Goal: Task Accomplishment & Management: Complete application form

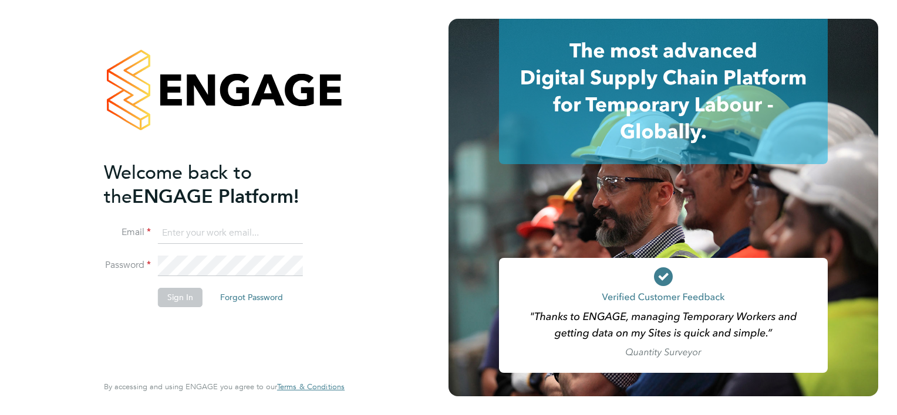
type input "[EMAIL_ADDRESS][DOMAIN_NAME]"
click at [47, 117] on div "Welcome back to the ENGAGE Platform! Email [EMAIL_ADDRESS][DOMAIN_NAME] Passwor…" at bounding box center [224, 207] width 448 height 415
click at [173, 295] on button "Sign In" at bounding box center [180, 297] width 45 height 19
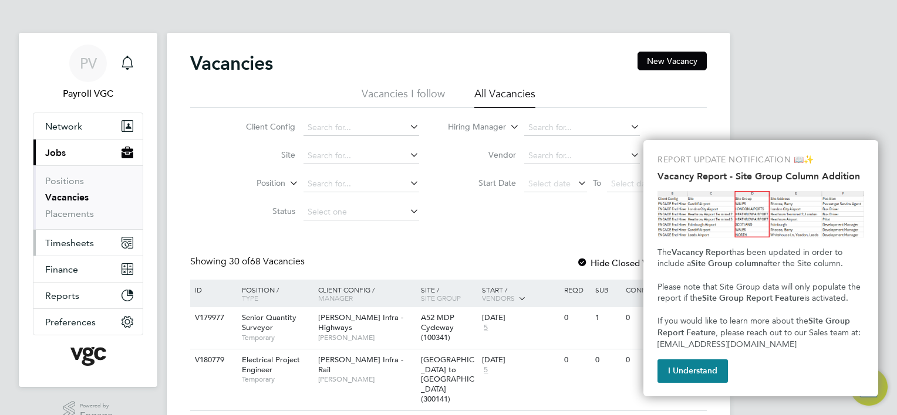
click at [68, 238] on span "Timesheets" at bounding box center [69, 243] width 49 height 11
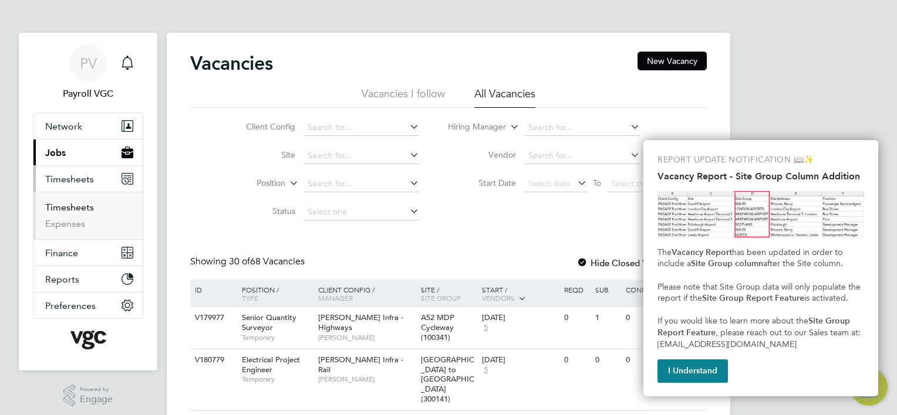
click at [84, 209] on link "Timesheets" at bounding box center [69, 207] width 49 height 11
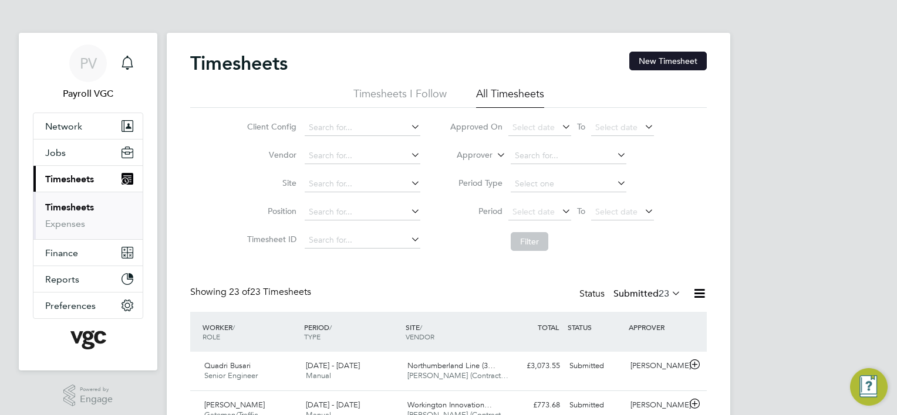
click at [674, 67] on button "New Timesheet" at bounding box center [667, 61] width 77 height 19
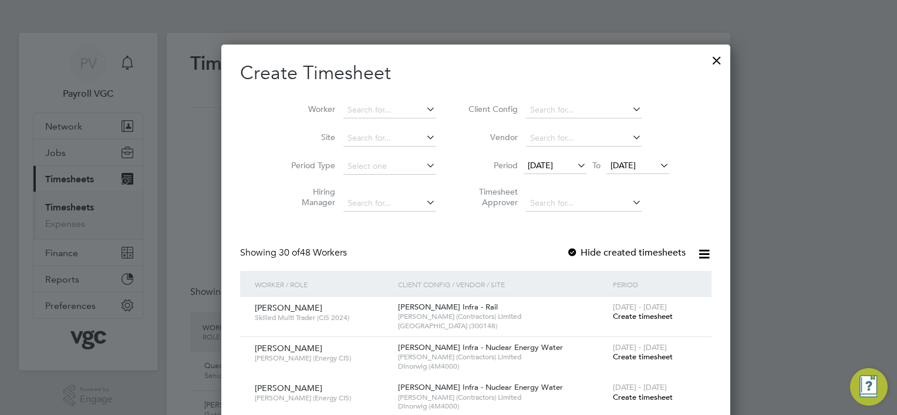
click at [706, 61] on div at bounding box center [716, 57] width 21 height 21
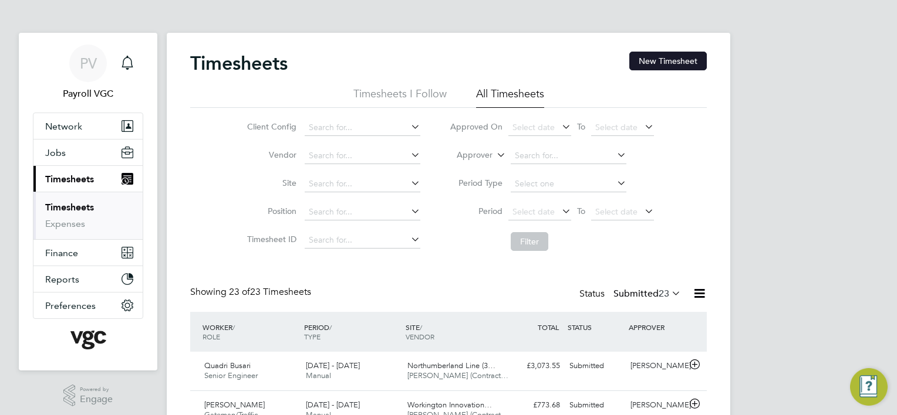
click at [675, 59] on button "New Timesheet" at bounding box center [667, 61] width 77 height 19
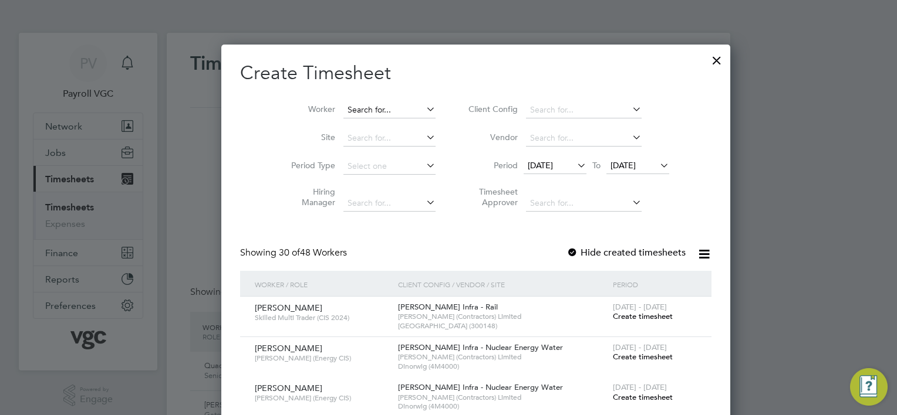
click at [347, 112] on input at bounding box center [389, 110] width 92 height 16
click at [340, 122] on li "Maxim Tacu" at bounding box center [362, 126] width 93 height 16
type input "Maxim Tacu"
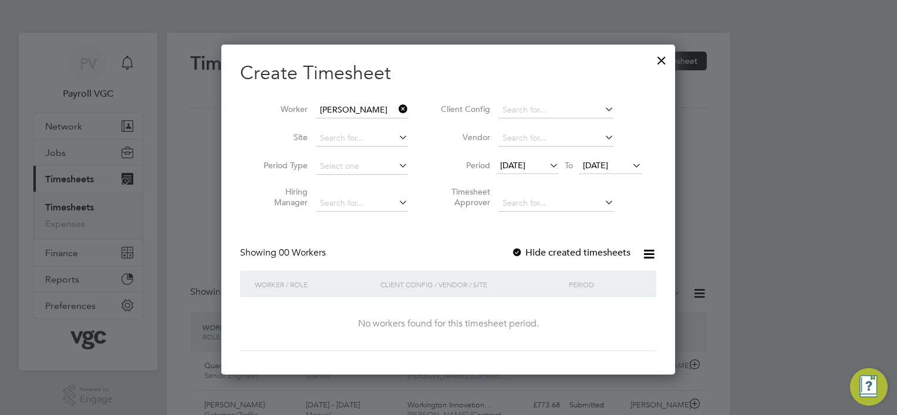
click at [516, 249] on div at bounding box center [517, 254] width 12 height 12
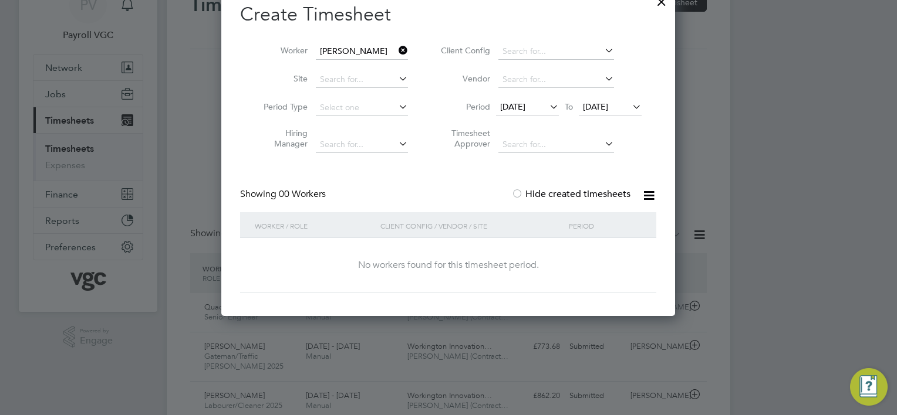
click at [547, 109] on icon at bounding box center [547, 107] width 0 height 16
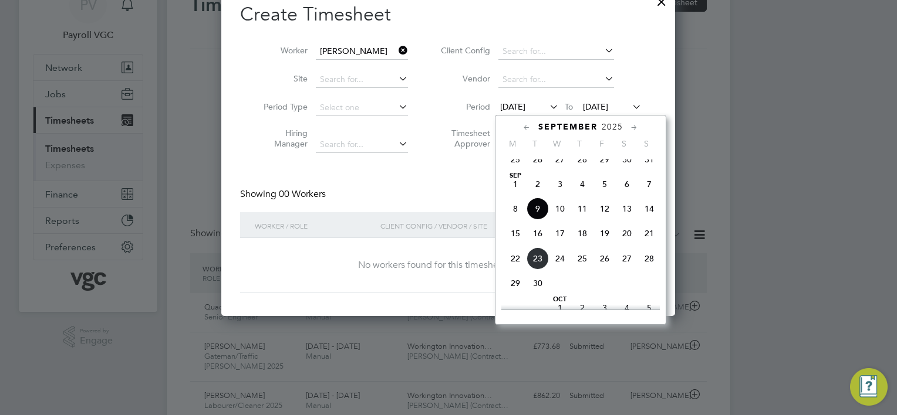
click at [515, 245] on span "15" at bounding box center [515, 233] width 22 height 22
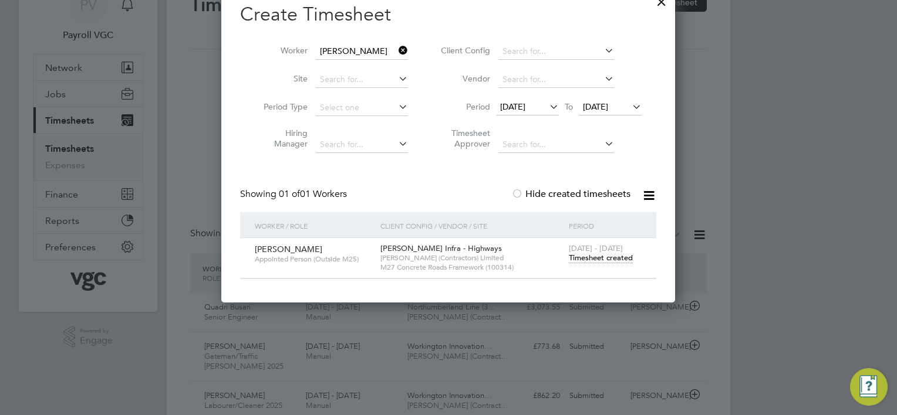
click at [630, 108] on icon at bounding box center [630, 107] width 0 height 16
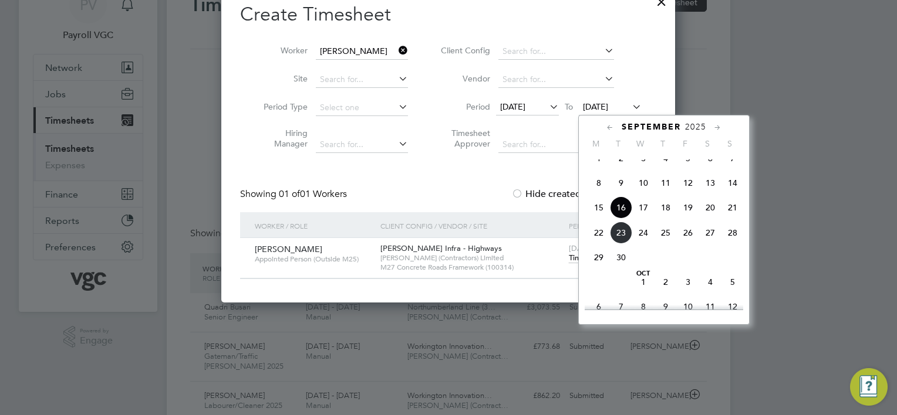
click at [729, 217] on span "21" at bounding box center [732, 208] width 22 height 22
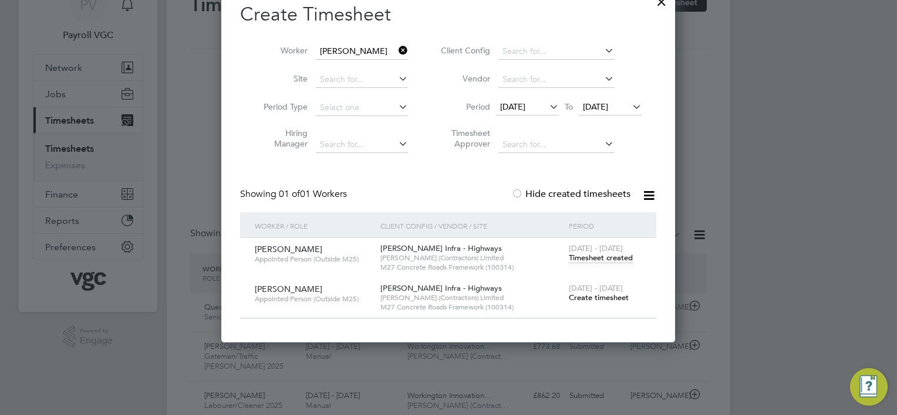
click at [591, 259] on span "Timesheet created" at bounding box center [601, 258] width 64 height 11
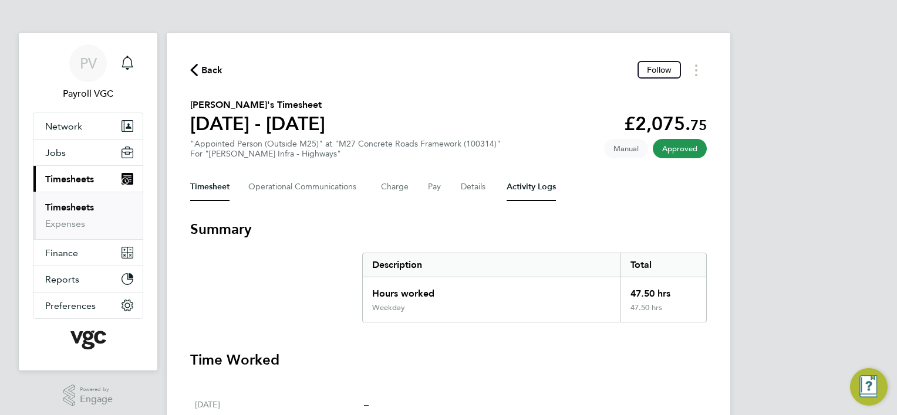
click at [523, 186] on Logs-tab "Activity Logs" at bounding box center [530, 187] width 49 height 28
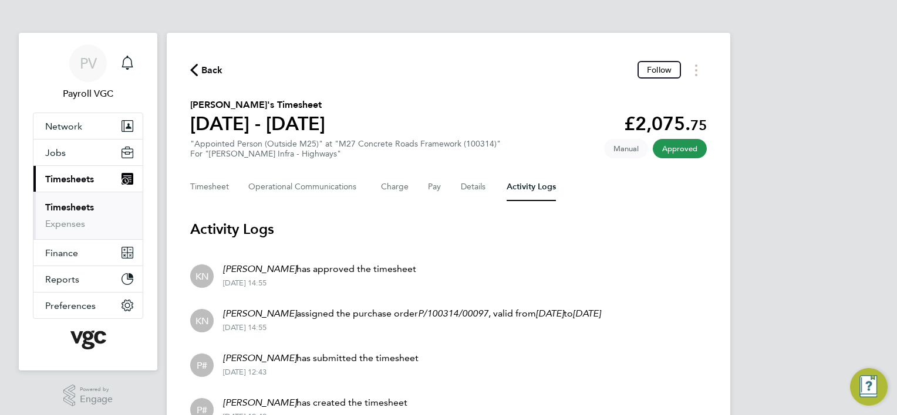
click at [63, 180] on span "Timesheets" at bounding box center [69, 179] width 49 height 11
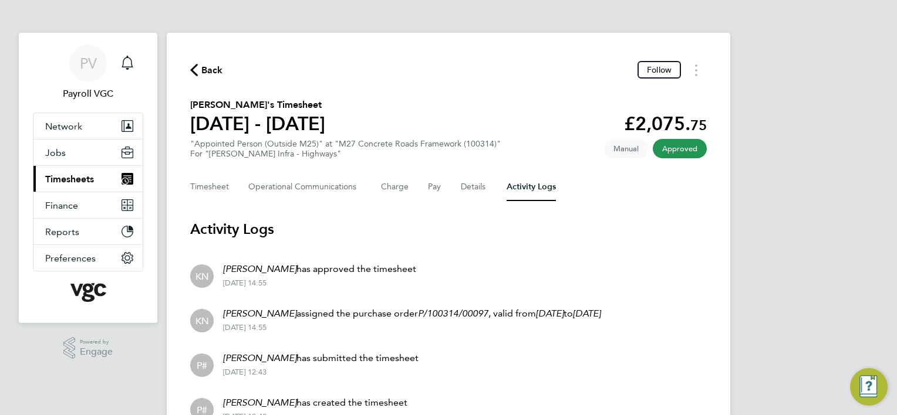
click at [75, 181] on span "Timesheets" at bounding box center [69, 179] width 49 height 11
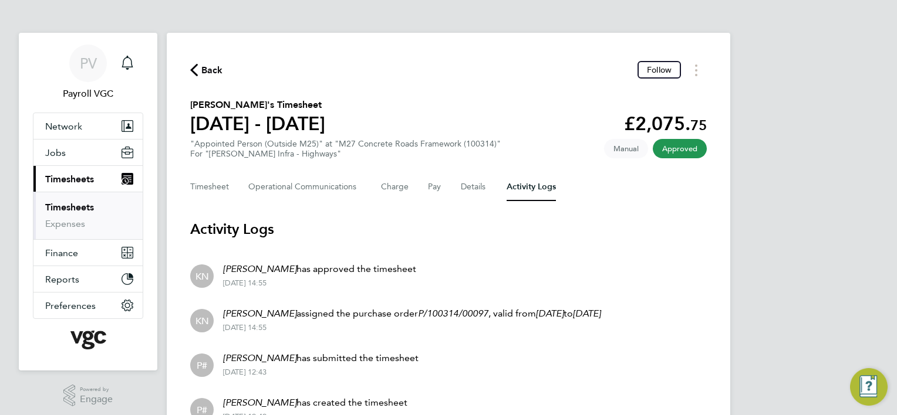
click at [70, 207] on link "Timesheets" at bounding box center [69, 207] width 49 height 11
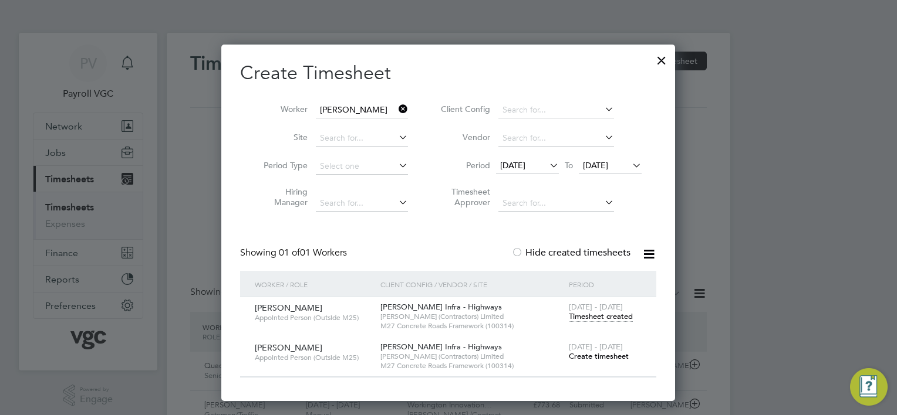
click at [662, 60] on div at bounding box center [661, 57] width 21 height 21
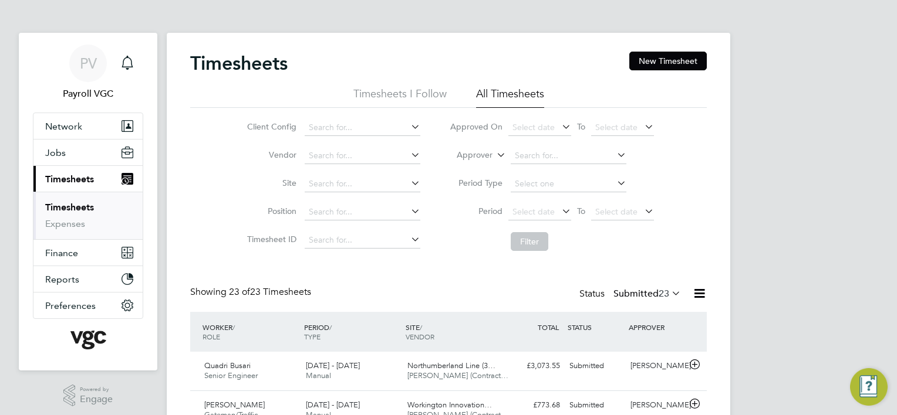
click at [695, 291] on icon at bounding box center [699, 293] width 15 height 15
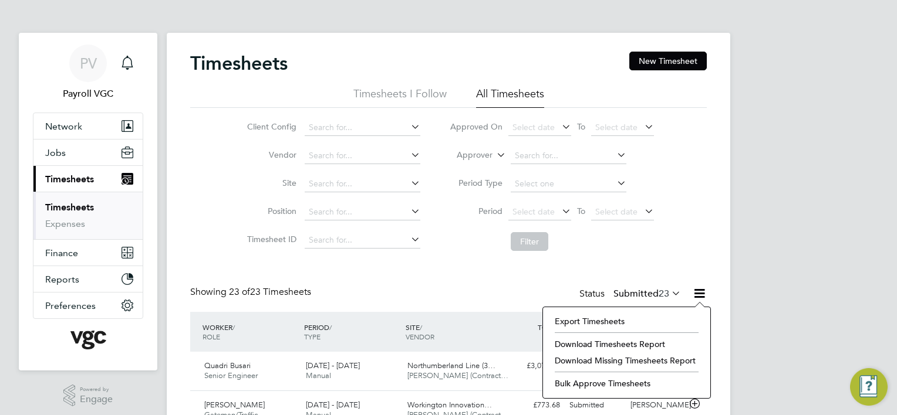
click at [584, 319] on li "Export Timesheets" at bounding box center [626, 321] width 155 height 16
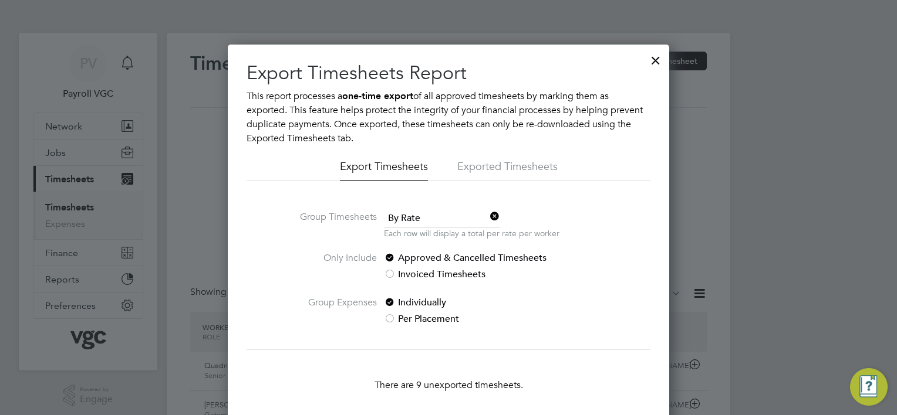
click at [662, 59] on div at bounding box center [655, 57] width 21 height 21
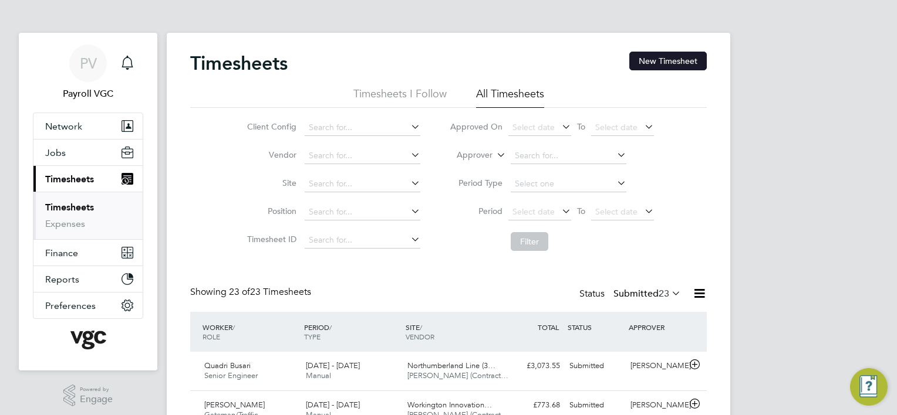
click at [668, 65] on button "New Timesheet" at bounding box center [667, 61] width 77 height 19
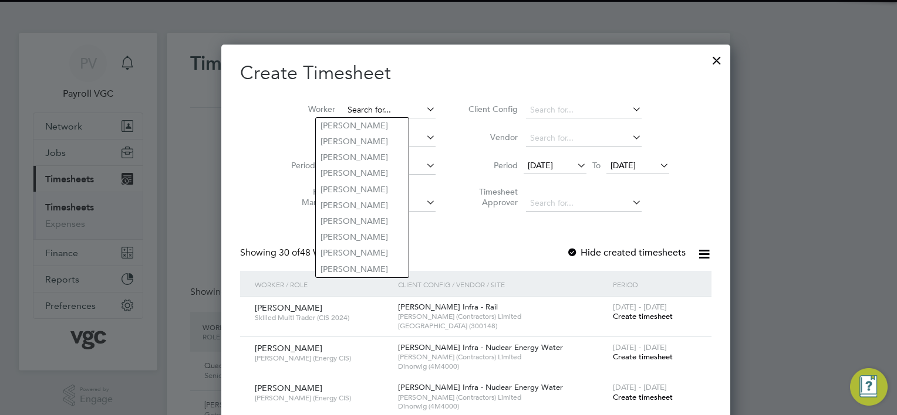
click at [344, 109] on input at bounding box center [389, 110] width 92 height 16
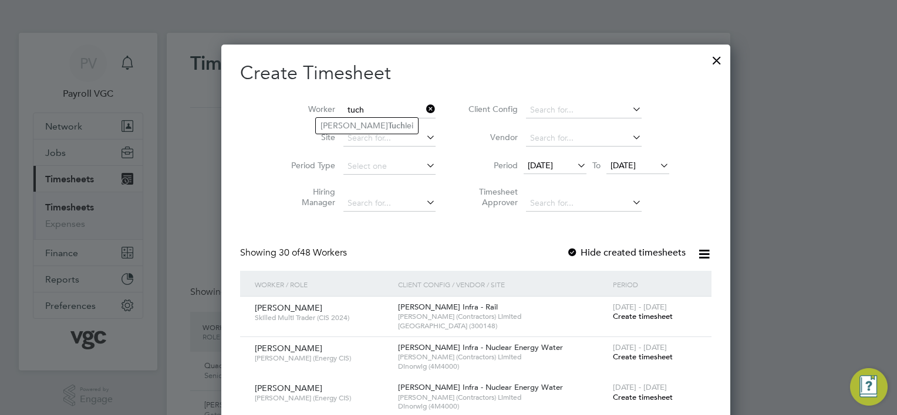
type input "tuch"
click at [361, 117] on ul "Adrian Tuch lei" at bounding box center [366, 125] width 103 height 17
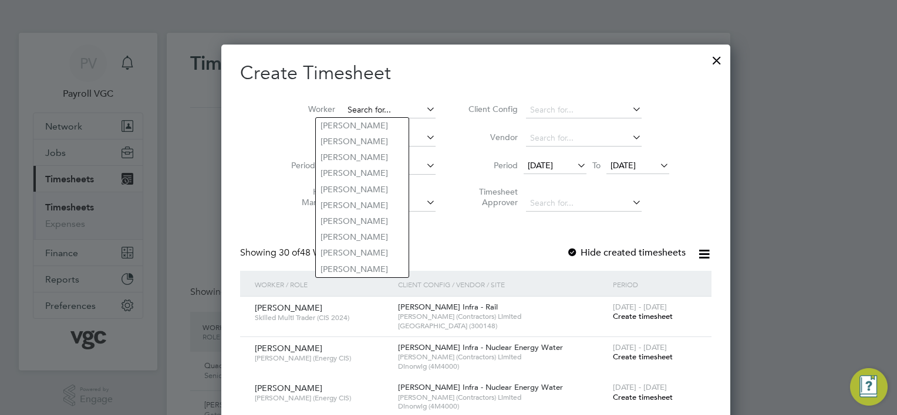
click at [373, 108] on input at bounding box center [389, 110] width 92 height 16
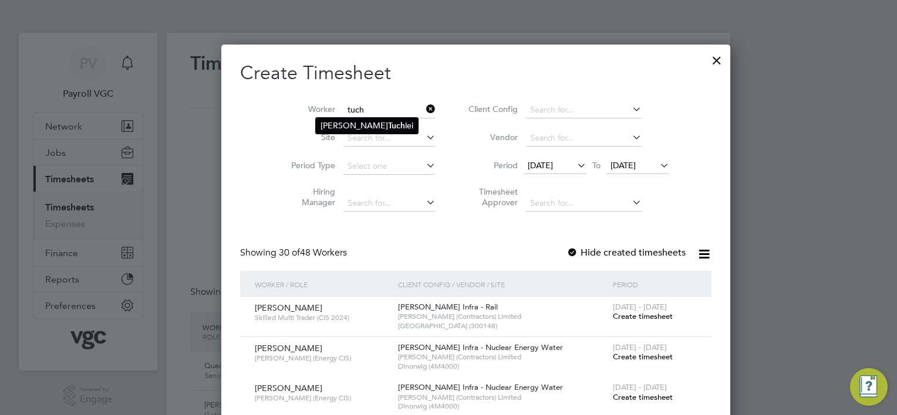
click at [388, 121] on b "Tuch" at bounding box center [396, 126] width 17 height 10
type input "Adrian Tuchlei"
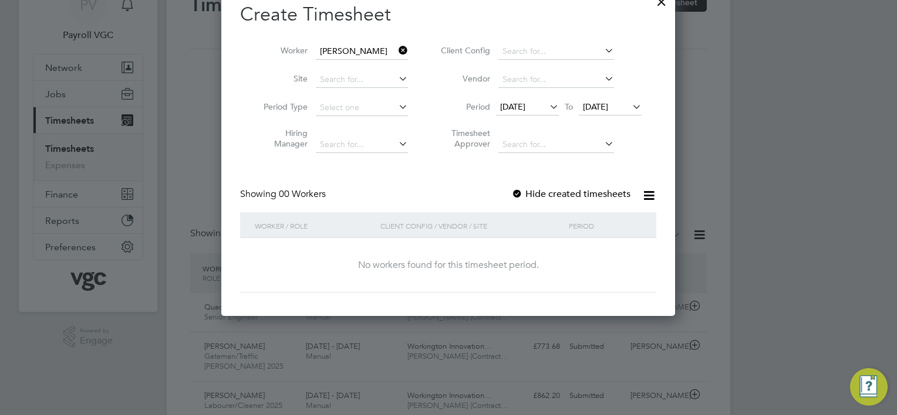
click at [519, 192] on div at bounding box center [517, 195] width 12 height 12
click at [547, 103] on icon at bounding box center [547, 107] width 0 height 16
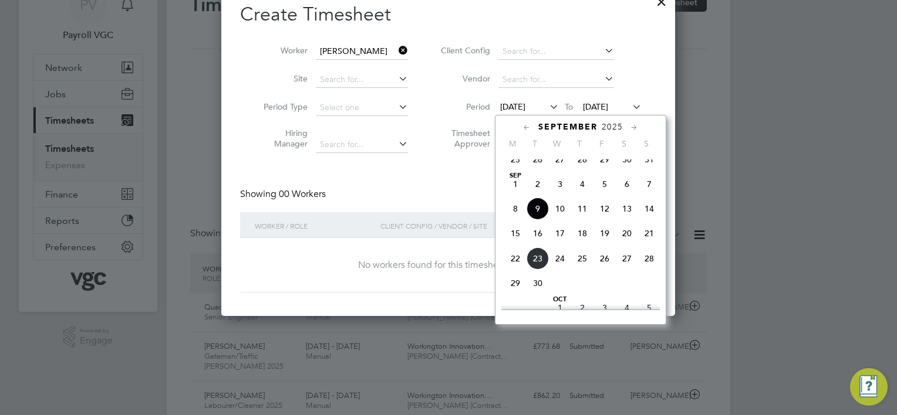
click at [525, 103] on span "09 Sep 2025" at bounding box center [512, 107] width 25 height 11
click at [513, 245] on span "15" at bounding box center [515, 233] width 22 height 22
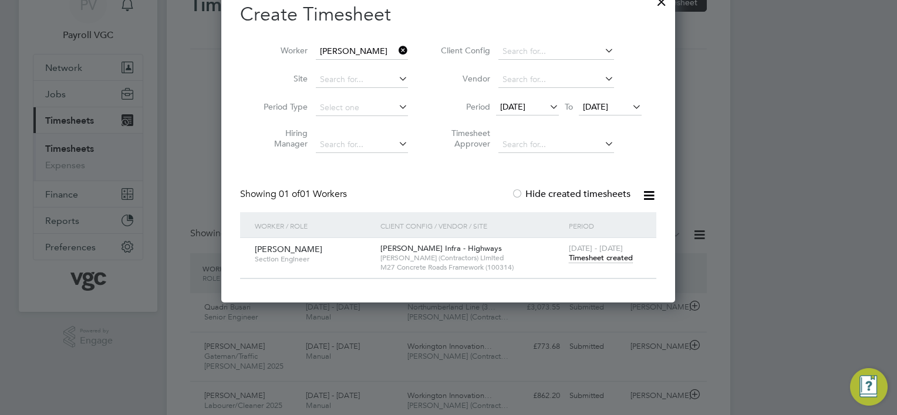
click at [599, 260] on span "Timesheet created" at bounding box center [601, 258] width 64 height 11
